Goal: Check status

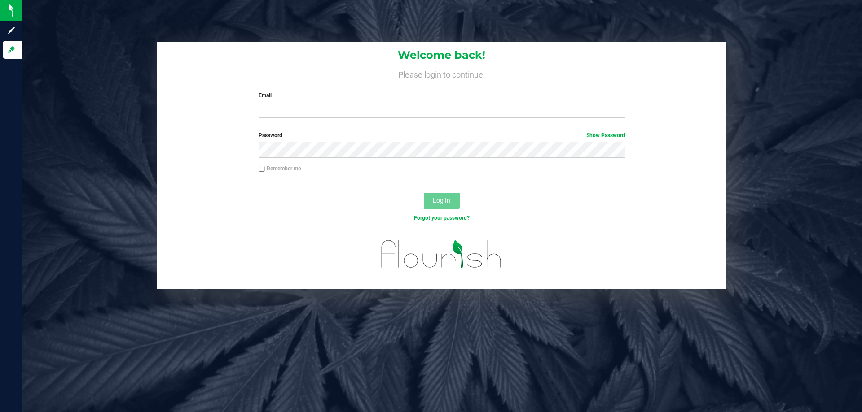
click at [320, 93] on label "Email" at bounding box center [441, 96] width 366 height 8
click at [320, 102] on input "Email" at bounding box center [441, 110] width 366 height 16
click at [316, 102] on div "Email Required Please format your email correctly." at bounding box center [441, 105] width 379 height 26
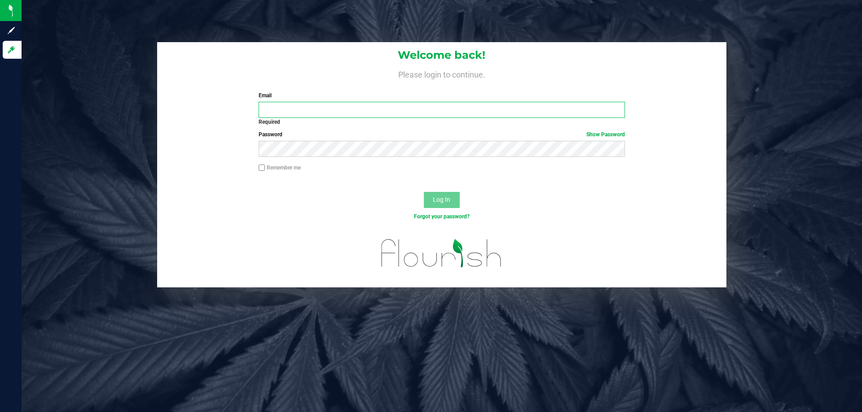
click at [315, 105] on input "Email" at bounding box center [441, 110] width 366 height 16
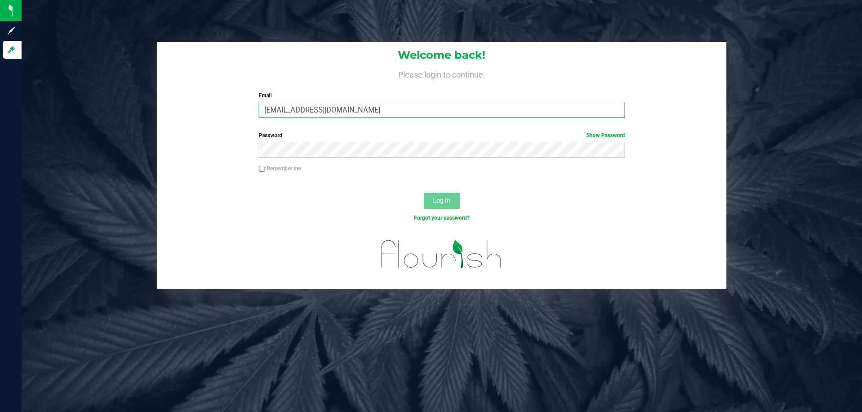
type input "[EMAIL_ADDRESS][DOMAIN_NAME]"
click at [424, 193] on button "Log In" at bounding box center [442, 201] width 36 height 16
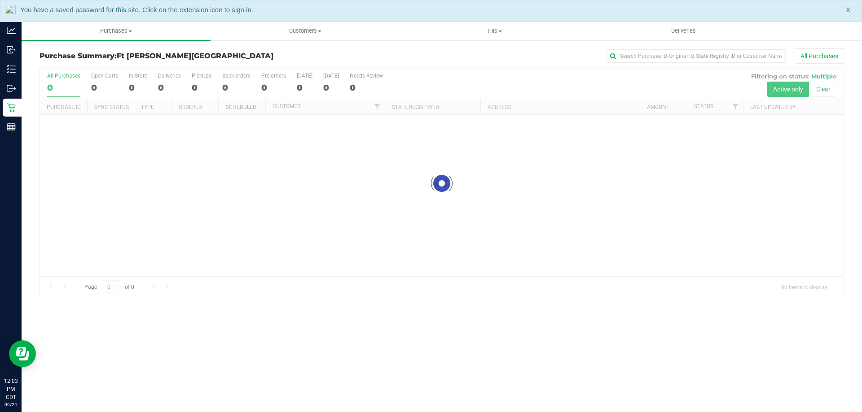
click at [849, 9] on span "X" at bounding box center [847, 10] width 4 height 10
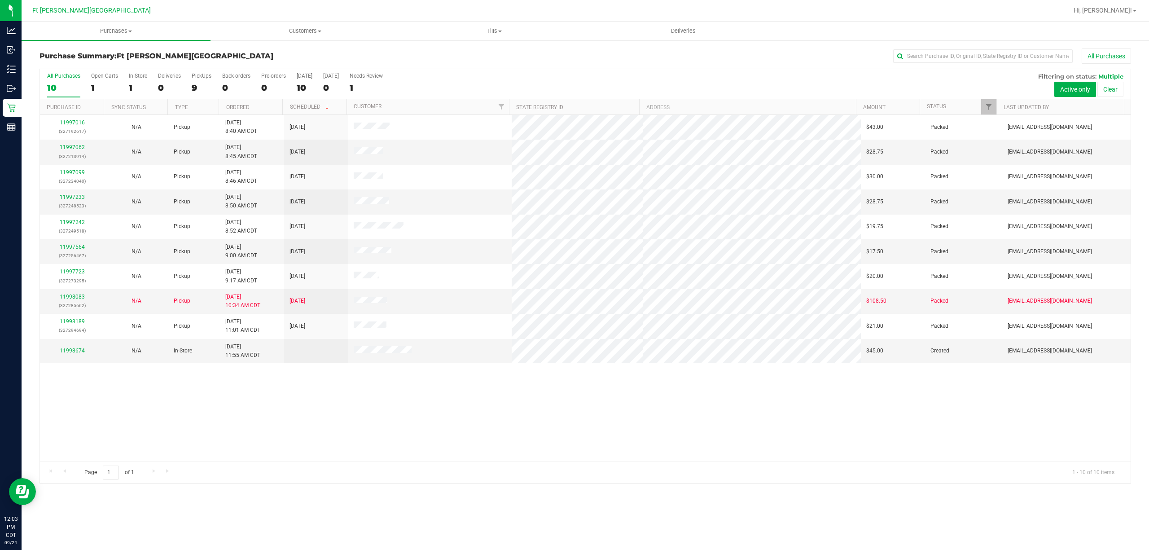
drag, startPoint x: 592, startPoint y: 0, endPoint x: 661, endPoint y: 402, distance: 407.9
click at [661, 402] on div "11997016 (327192617) N/A Pickup [DATE] 8:40 AM CDT 9/24/2025 $43.00 Packed [EMA…" at bounding box center [585, 288] width 1090 height 346
